Goal: Information Seeking & Learning: Learn about a topic

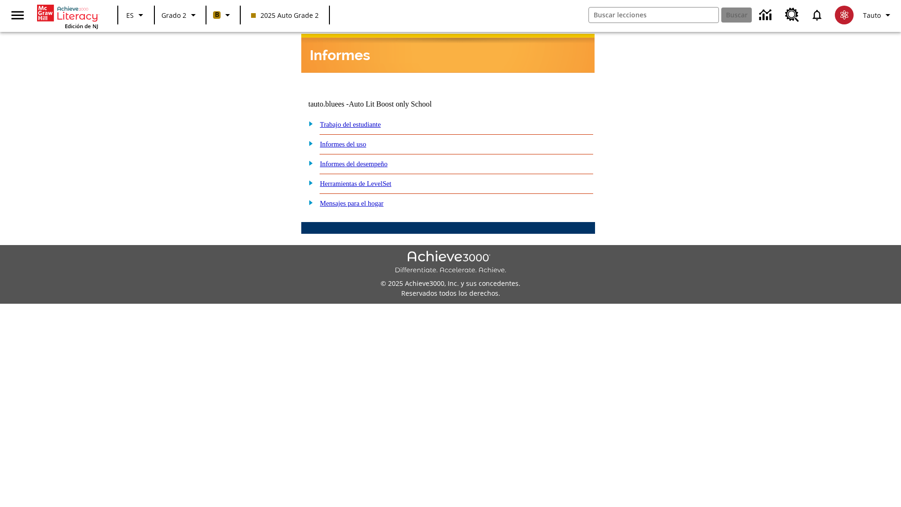
click at [366, 160] on link "Informes del desempeño" at bounding box center [354, 164] width 68 height 8
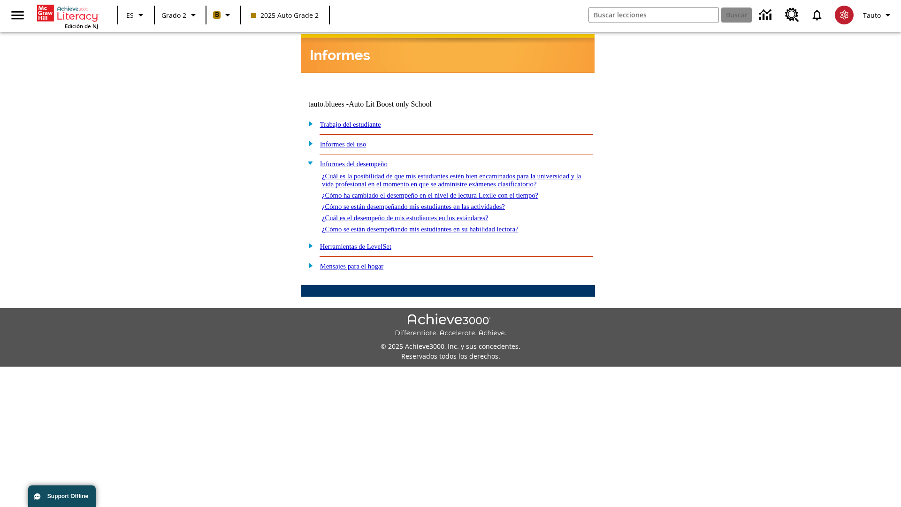
click at [445, 192] on link "¿Cómo ha cambiado el desempeño en el nivel de lectura Lexile con el tiempo?" at bounding box center [430, 195] width 216 height 8
